Goal: Transaction & Acquisition: Purchase product/service

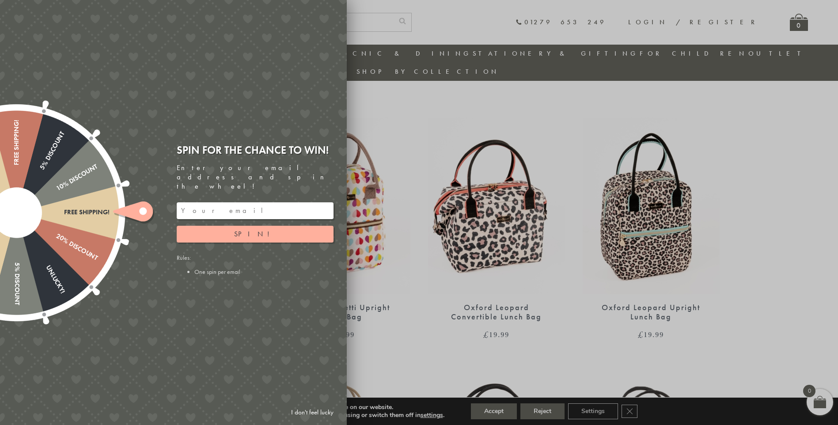
scroll to position [291, 0]
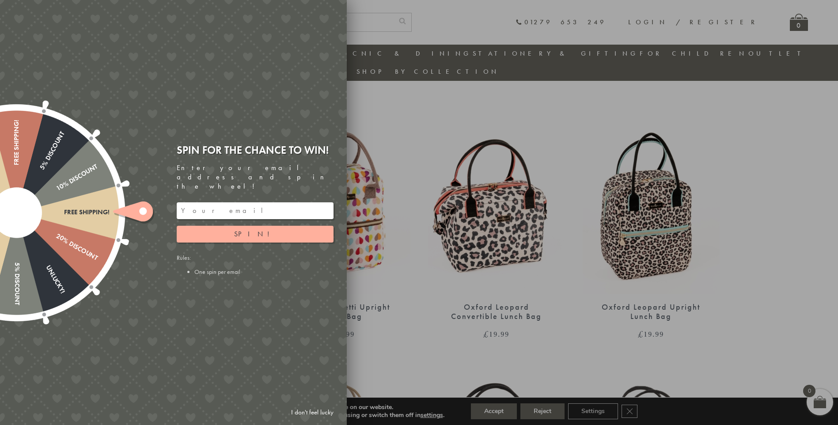
click at [222, 206] on input "email" at bounding box center [255, 210] width 157 height 17
click at [224, 230] on button "Spin!" at bounding box center [255, 234] width 157 height 17
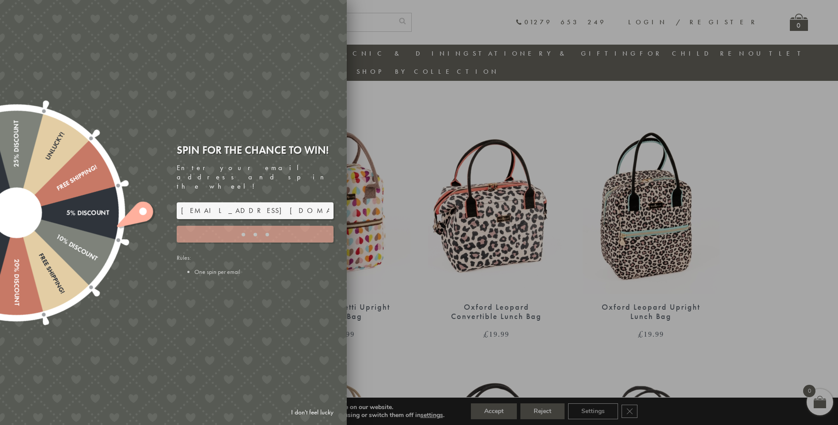
type input "GHM9BH6T"
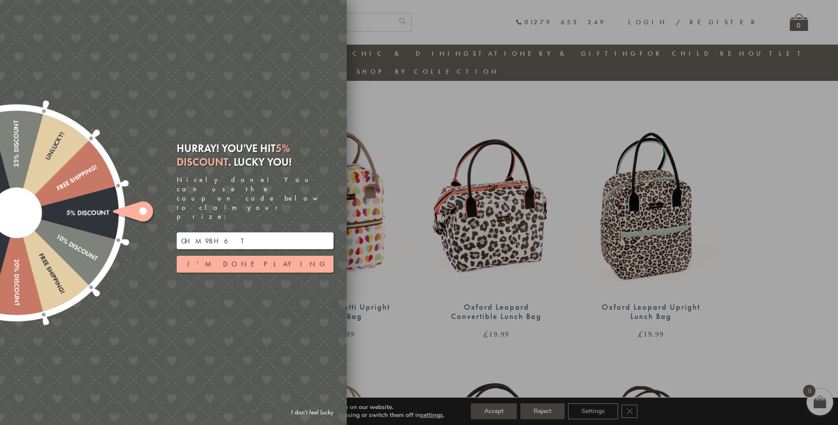
drag, startPoint x: 224, startPoint y: 230, endPoint x: 178, endPoint y: 227, distance: 46.5
click at [178, 232] on input "GHM9BH6T" at bounding box center [255, 240] width 157 height 17
click at [227, 256] on button "I'm done playing" at bounding box center [255, 264] width 157 height 17
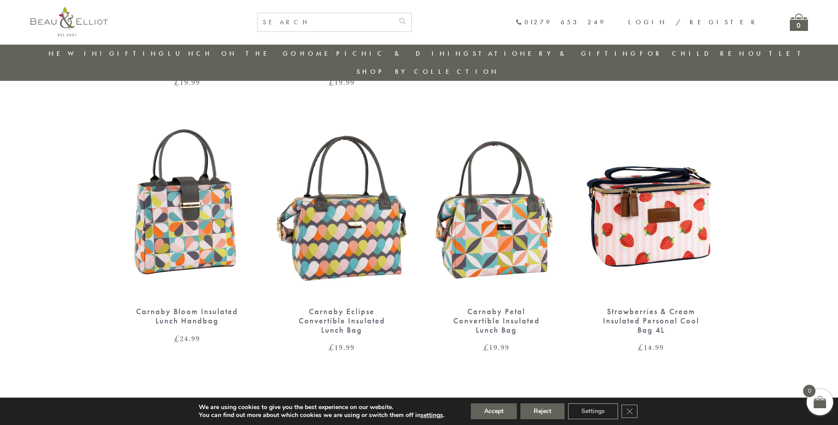
scroll to position [1086, 0]
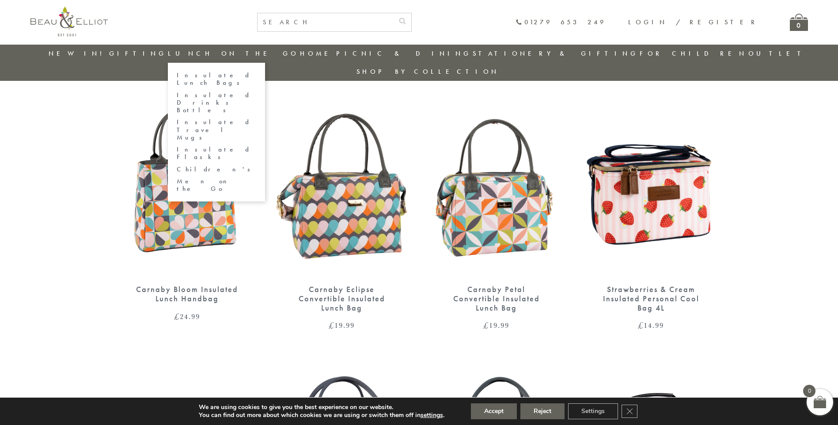
click at [229, 57] on link "Lunch On The Go" at bounding box center [233, 53] width 131 height 9
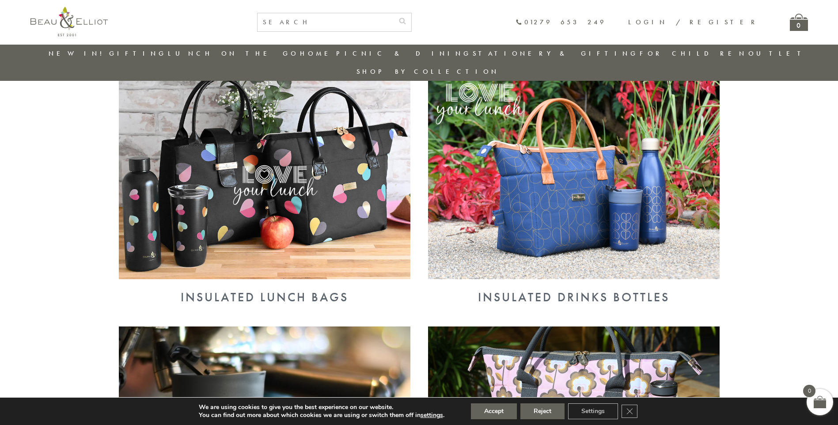
scroll to position [335, 0]
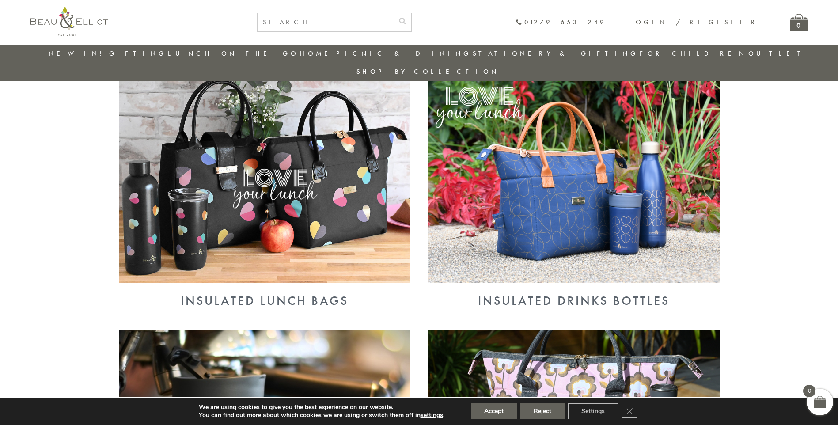
click at [278, 198] on img at bounding box center [265, 177] width 292 height 212
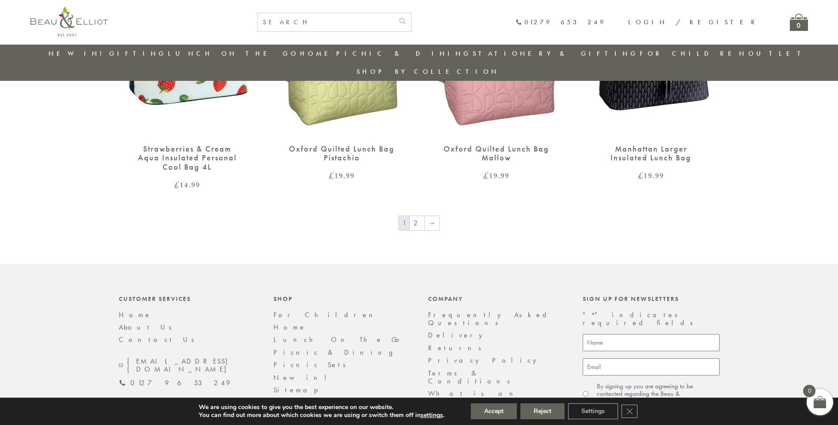
scroll to position [1527, 0]
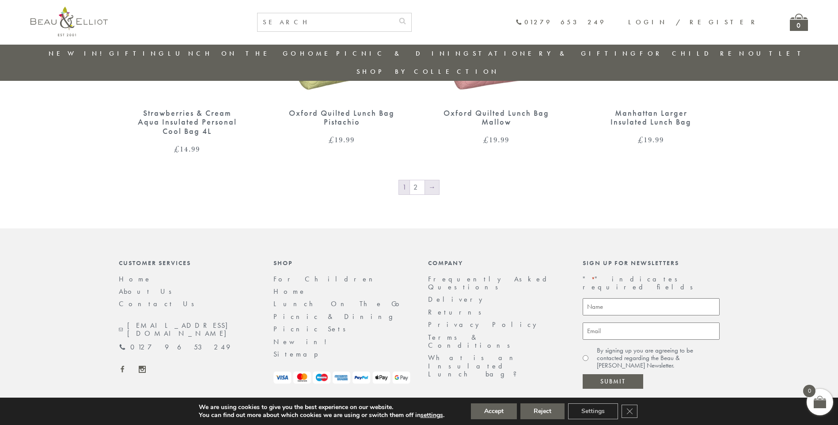
click at [429, 180] on link "→" at bounding box center [432, 187] width 14 height 14
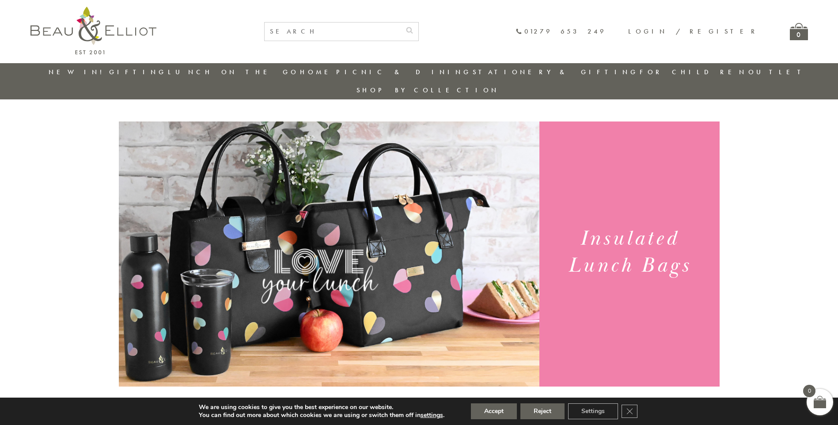
click at [748, 70] on link "Outlet" at bounding box center [777, 72] width 59 height 9
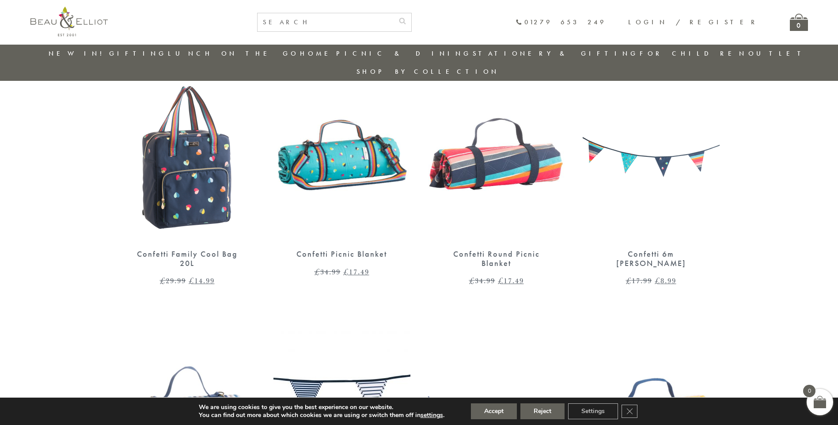
scroll to position [556, 0]
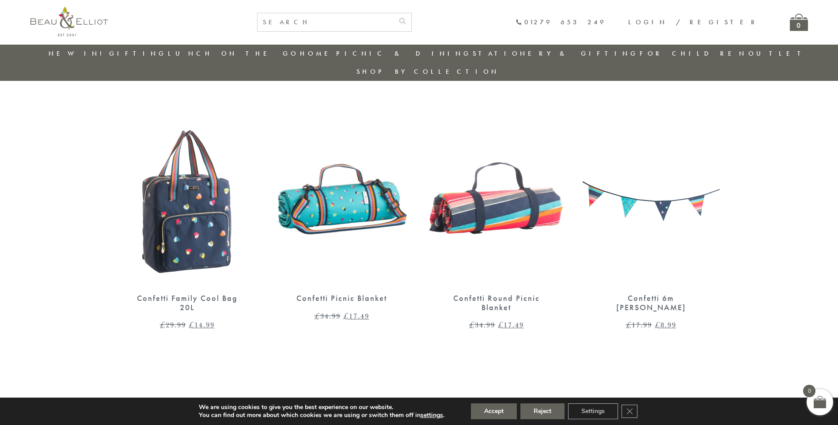
click at [182, 245] on img at bounding box center [187, 196] width 137 height 177
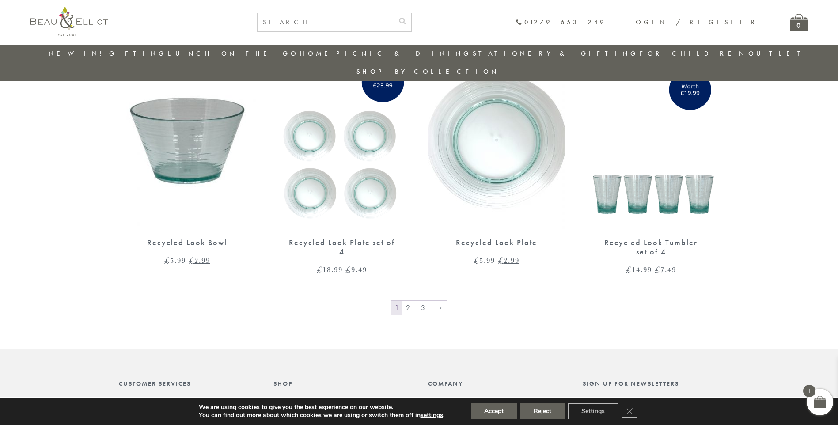
scroll to position [1395, 0]
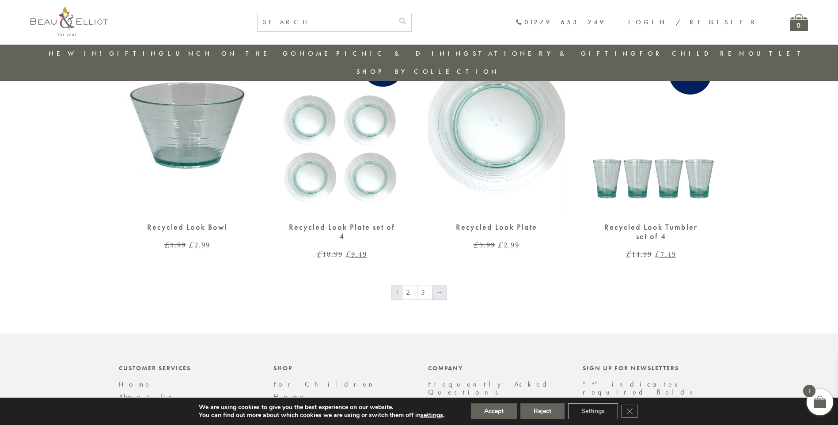
click at [436, 285] on link "→" at bounding box center [439, 292] width 14 height 14
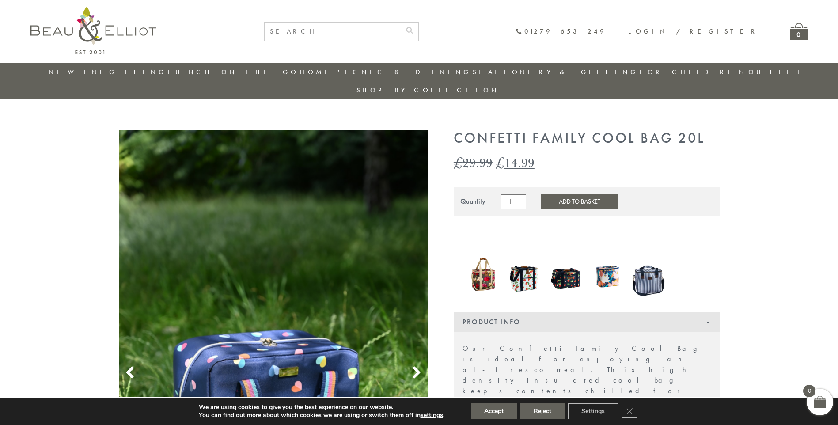
click at [593, 194] on button "Add to Basket" at bounding box center [579, 201] width 77 height 15
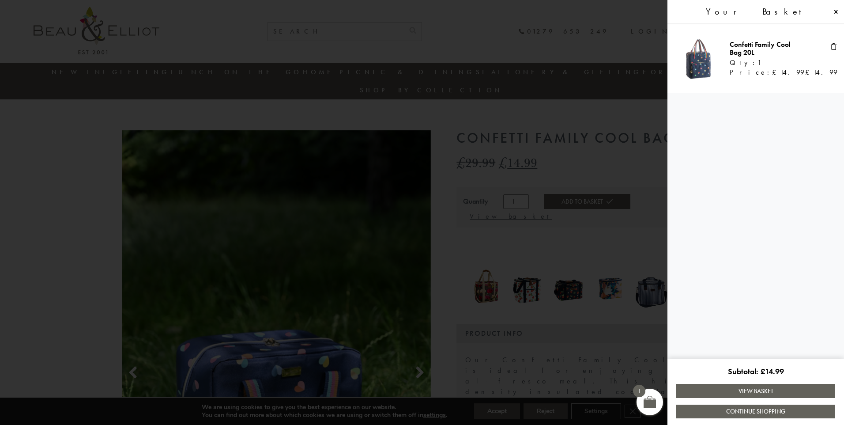
click at [837, 13] on span at bounding box center [836, 11] width 7 height 7
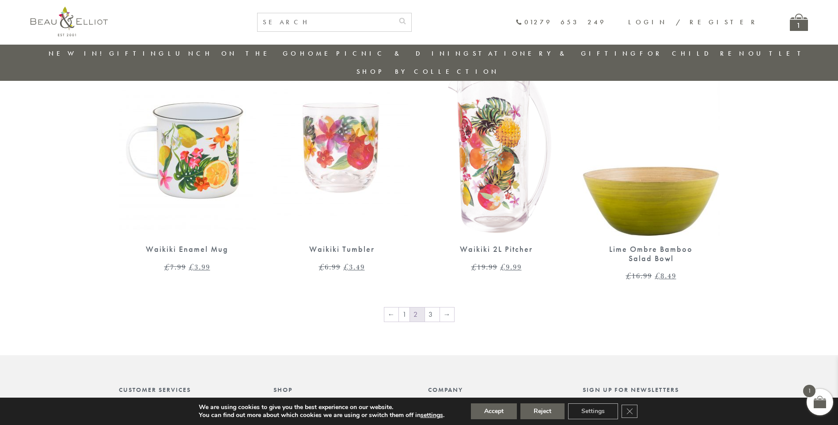
scroll to position [1395, 0]
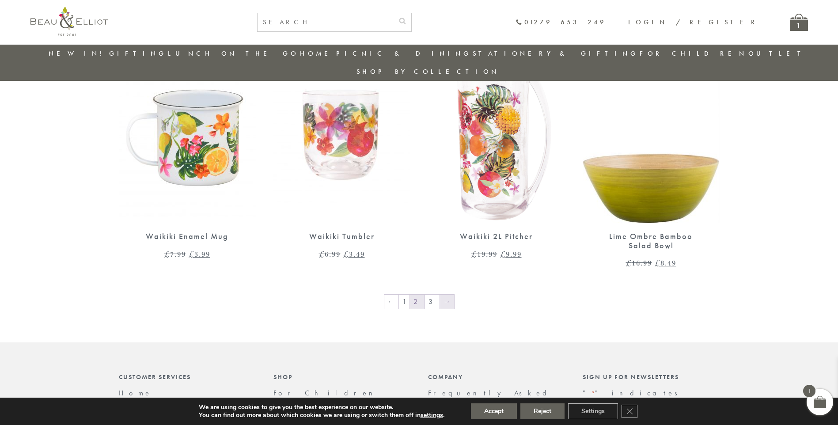
click at [444, 295] on link "→" at bounding box center [447, 302] width 14 height 14
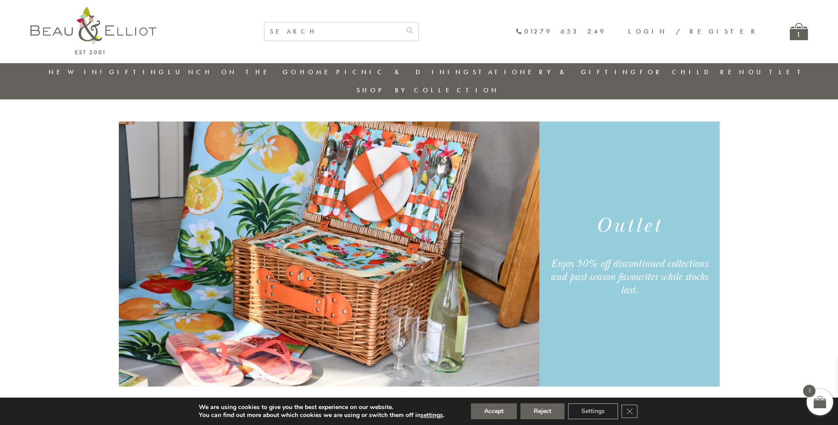
click at [80, 76] on link "New in!" at bounding box center [78, 72] width 59 height 9
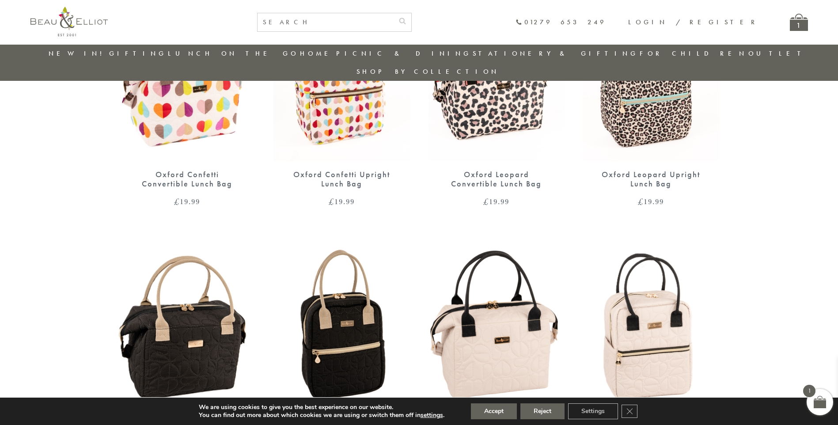
scroll to position [158, 0]
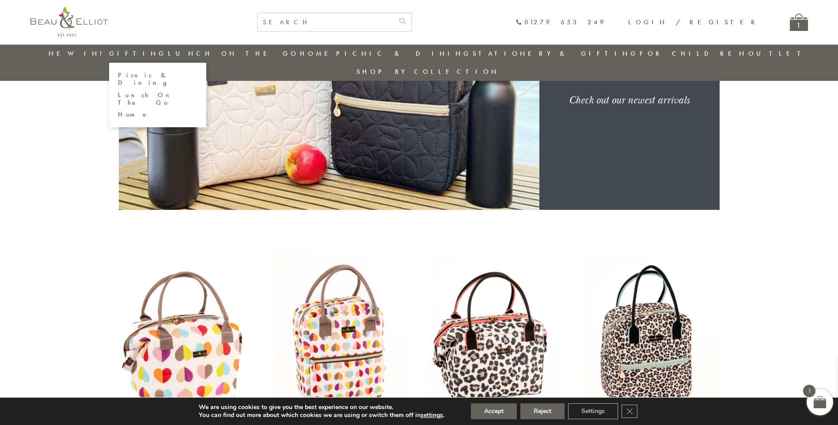
click at [143, 111] on link "Home" at bounding box center [158, 115] width 80 height 8
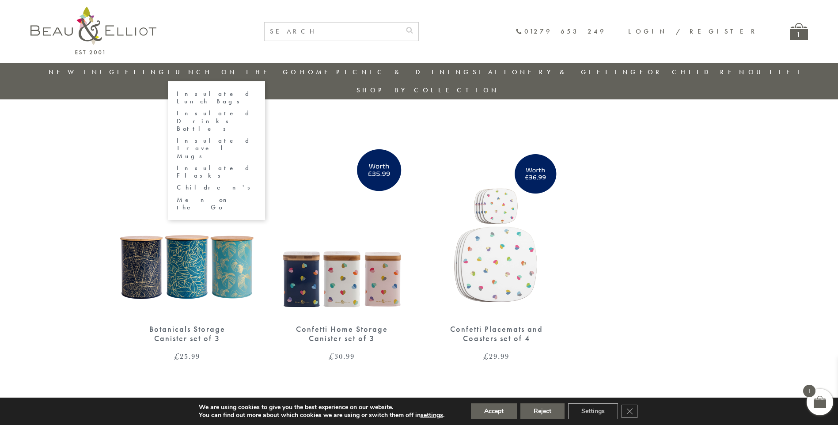
click at [216, 68] on link "Lunch On The Go" at bounding box center [233, 72] width 131 height 9
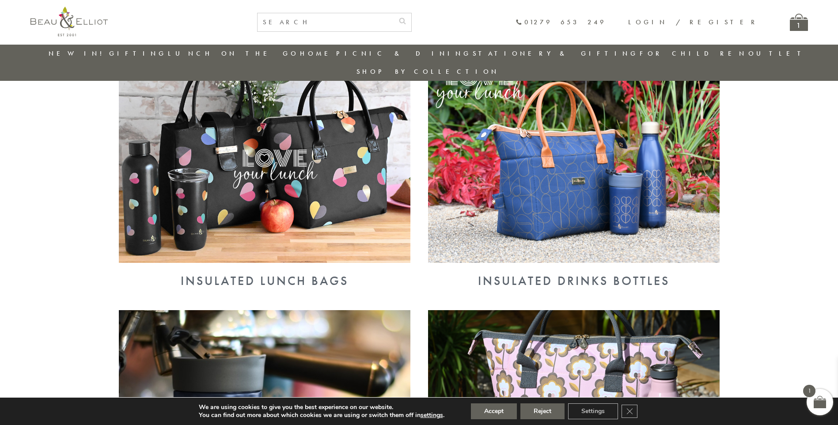
scroll to position [335, 0]
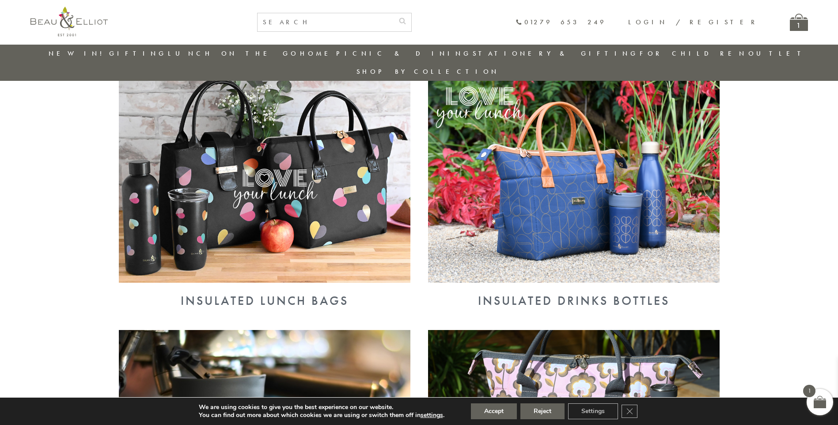
click at [200, 202] on img at bounding box center [265, 177] width 292 height 212
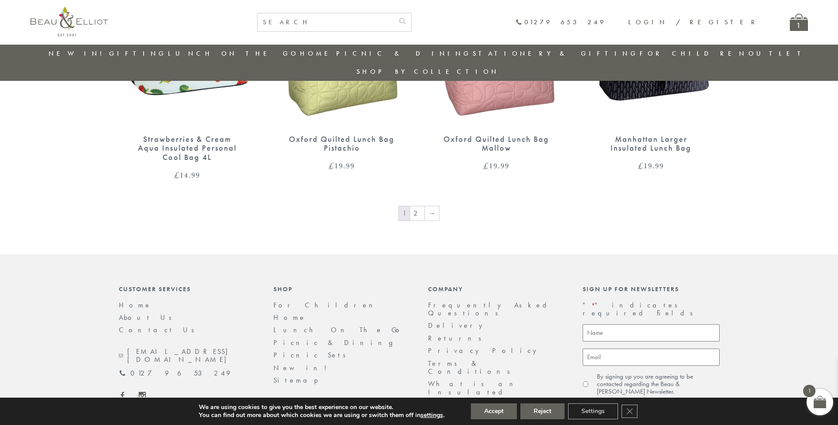
scroll to position [1527, 0]
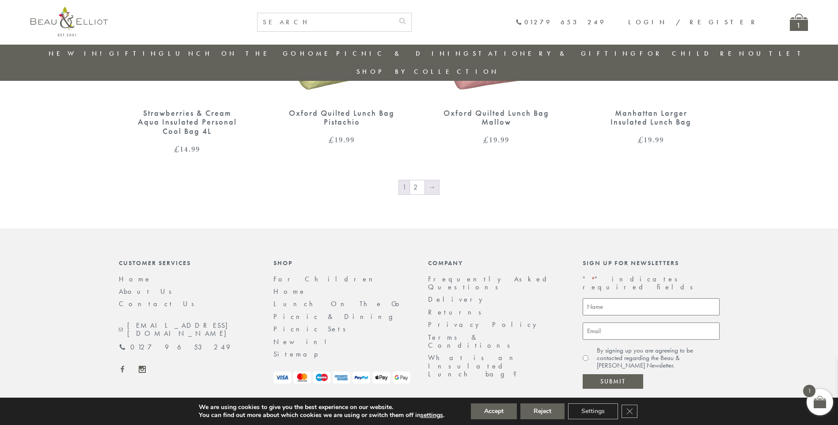
drag, startPoint x: 431, startPoint y: 174, endPoint x: 424, endPoint y: 174, distance: 6.2
click at [431, 180] on link "→" at bounding box center [432, 187] width 14 height 14
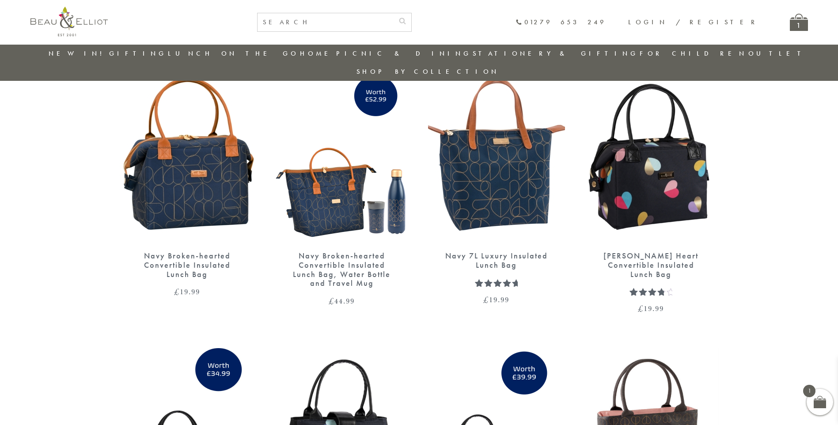
scroll to position [291, 0]
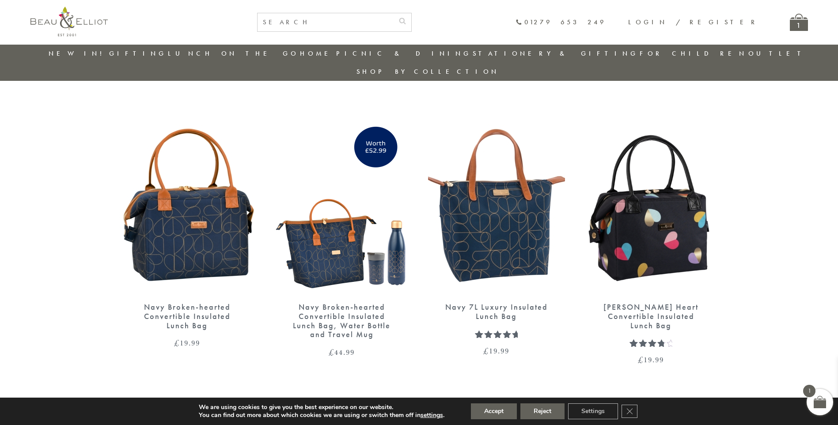
click at [664, 201] on img at bounding box center [651, 205] width 137 height 177
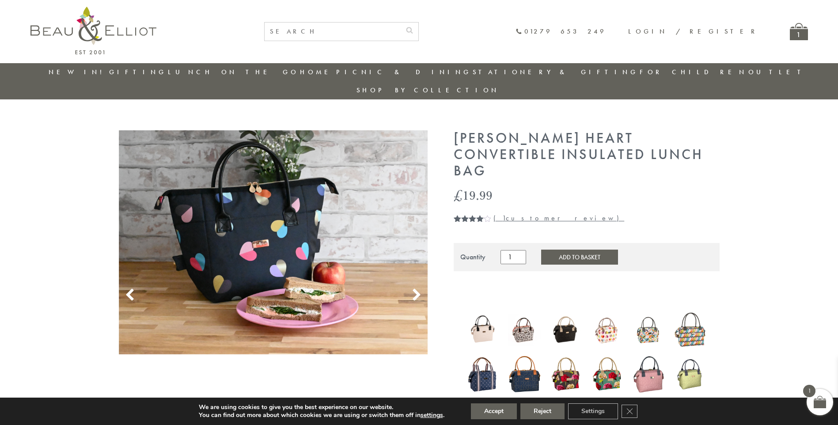
click at [587, 250] on button "Add to Basket" at bounding box center [579, 257] width 77 height 15
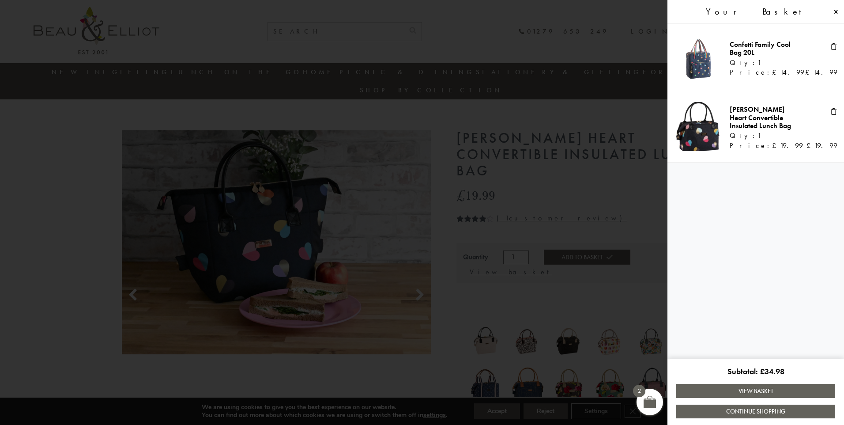
click at [756, 393] on link "View Basket" at bounding box center [756, 391] width 159 height 14
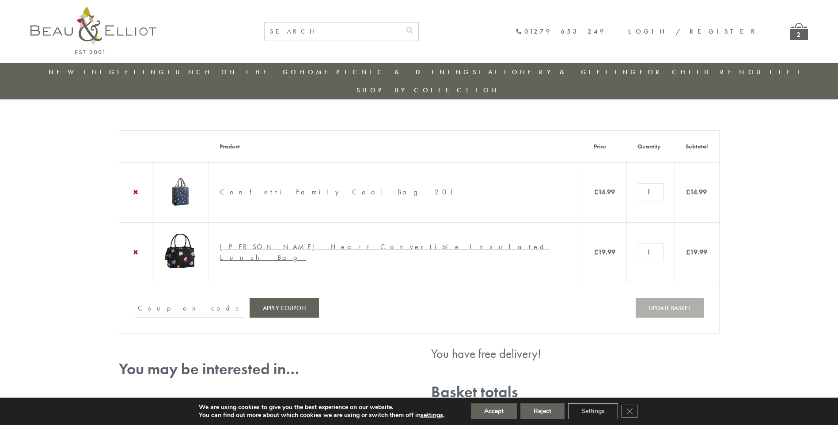
click at [145, 310] on input "Coupon:" at bounding box center [190, 308] width 110 height 20
paste input "GHM9BH6T"
type input "GHM9BH6T"
click at [288, 311] on button "Apply coupon" at bounding box center [284, 308] width 69 height 20
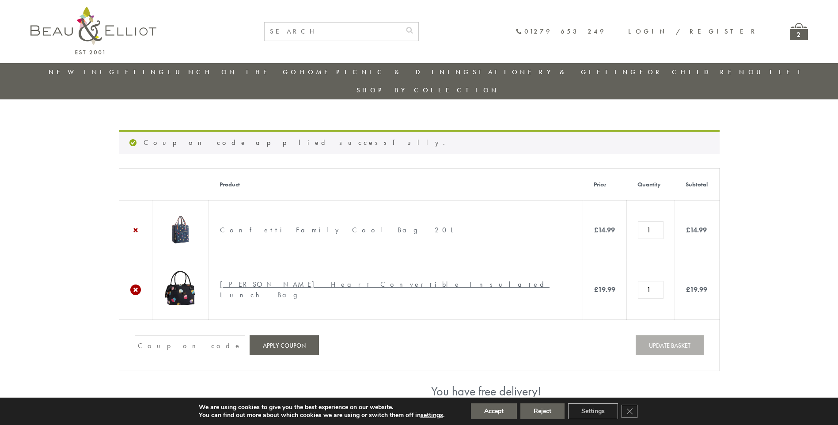
click at [133, 285] on link "×" at bounding box center [135, 289] width 11 height 11
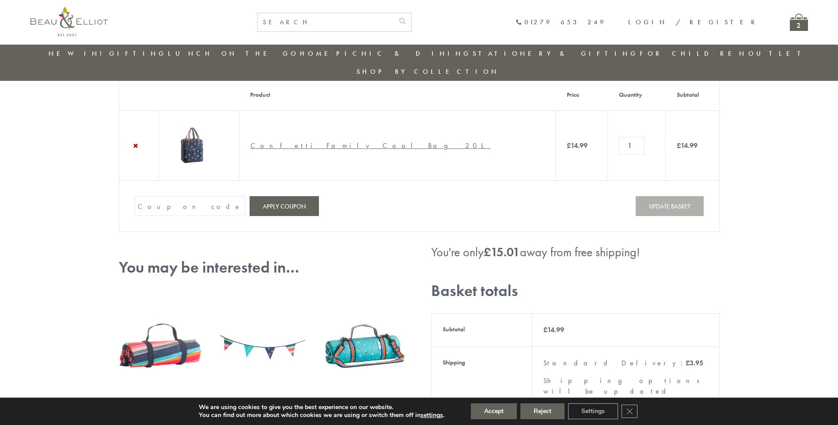
scroll to position [112, 0]
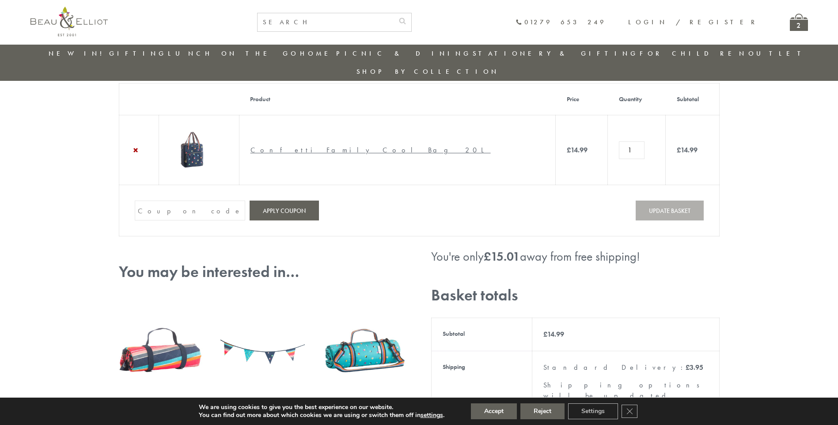
click at [155, 201] on input "Coupon:" at bounding box center [190, 211] width 110 height 20
paste input "GHM9BH6T"
type input "GHM9BH6T"
click at [277, 201] on button "Apply coupon" at bounding box center [284, 211] width 69 height 20
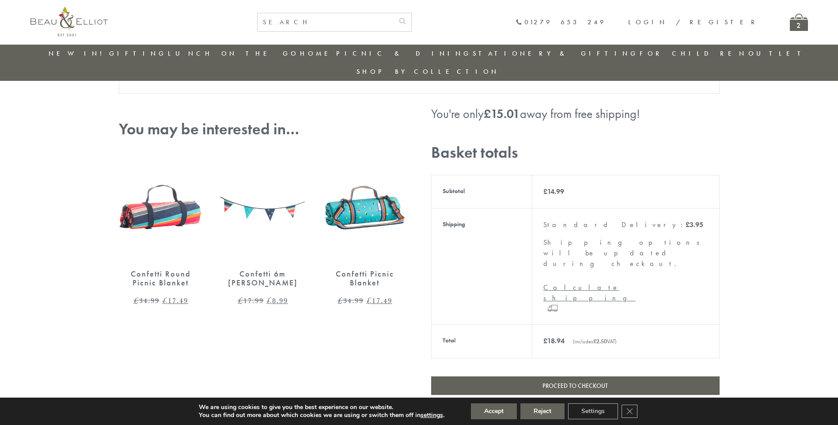
scroll to position [190, 0]
